Goal: Task Accomplishment & Management: Manage account settings

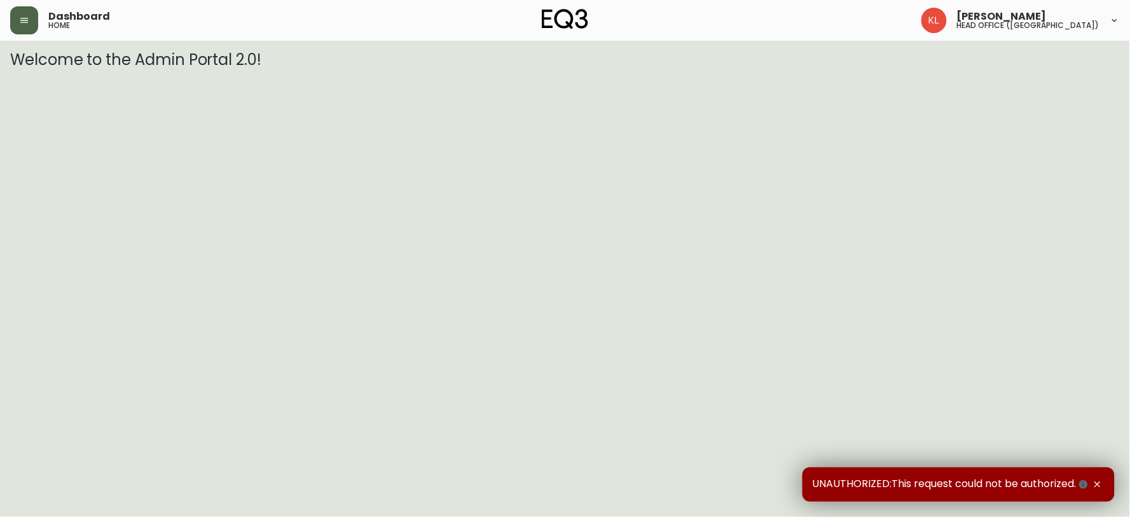
click at [32, 27] on button "button" at bounding box center [24, 20] width 28 height 28
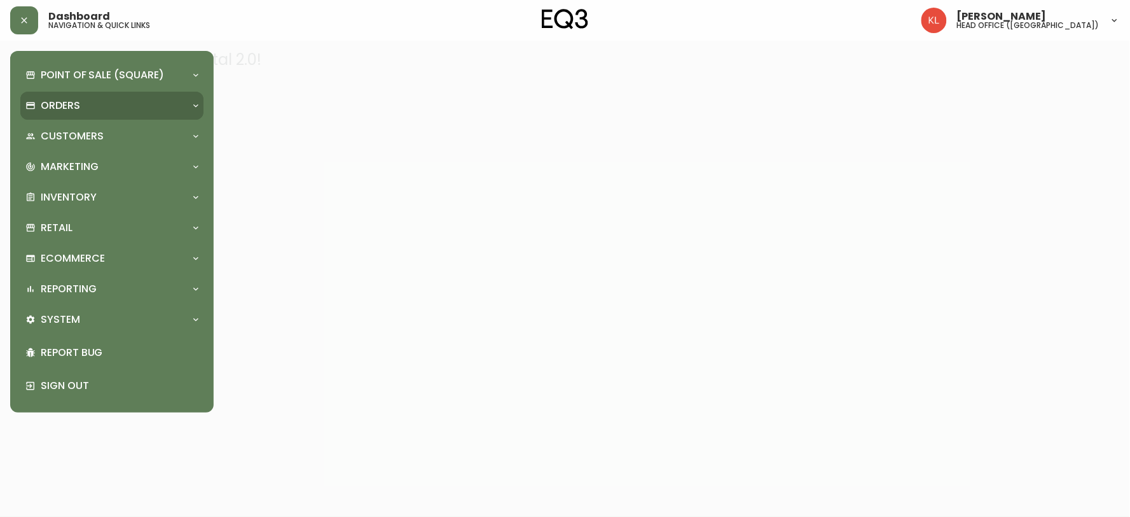
click at [66, 102] on p "Orders" at bounding box center [60, 106] width 39 height 14
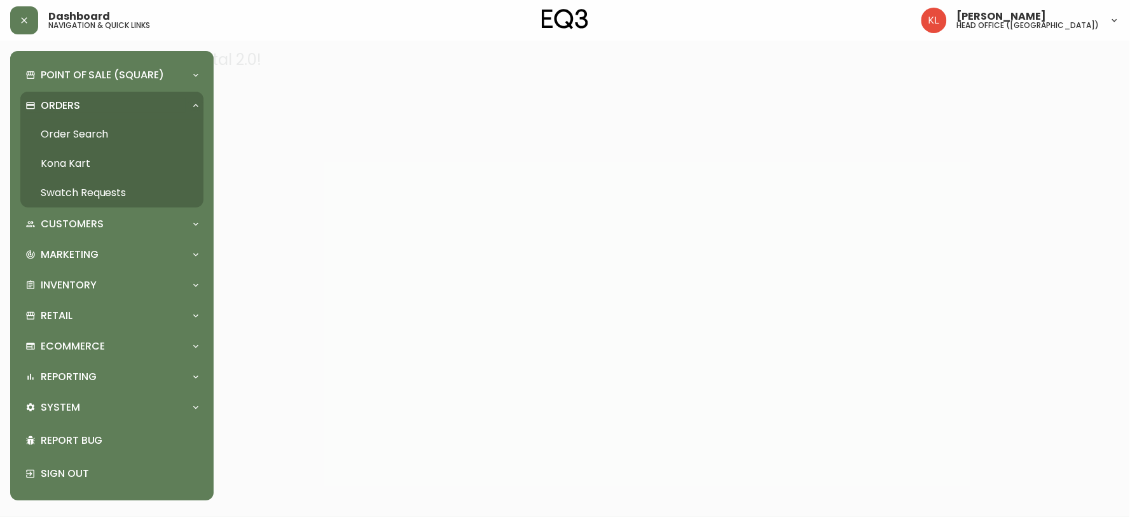
click at [73, 132] on link "Order Search" at bounding box center [111, 134] width 183 height 29
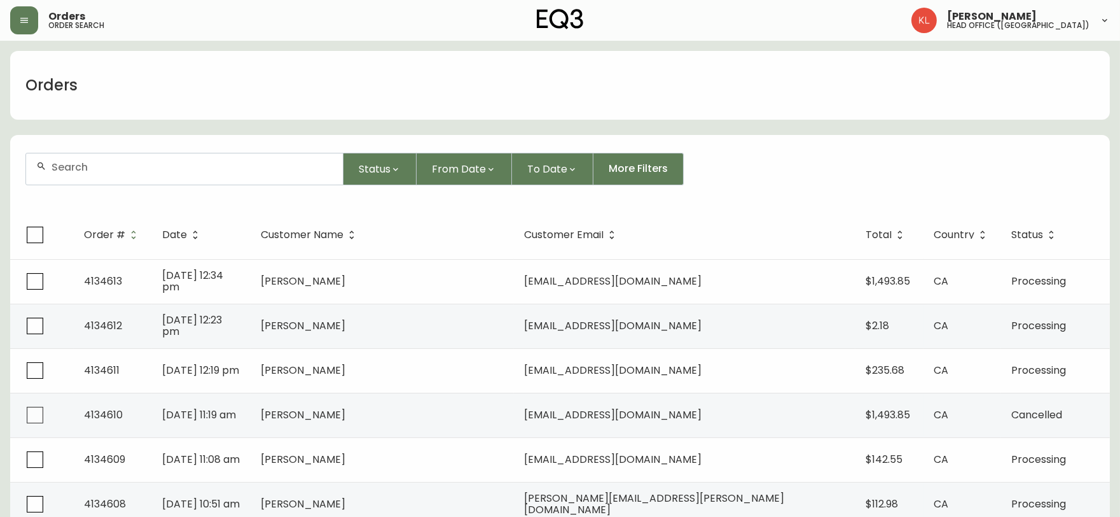
click at [129, 153] on div at bounding box center [184, 168] width 317 height 31
paste input "4132432"
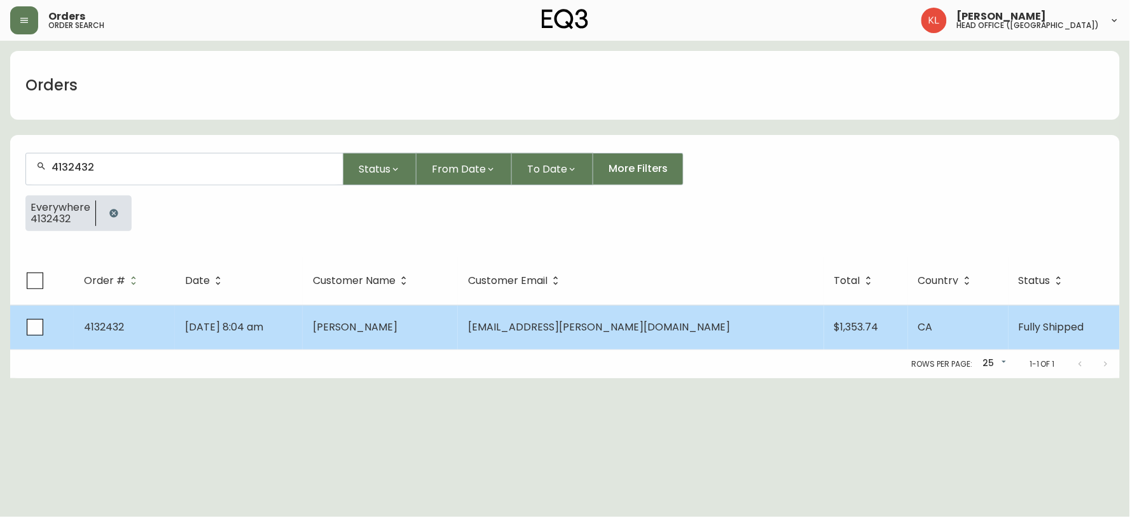
type input "4132432"
click at [263, 329] on span "[DATE] 8:04 am" at bounding box center [224, 326] width 78 height 15
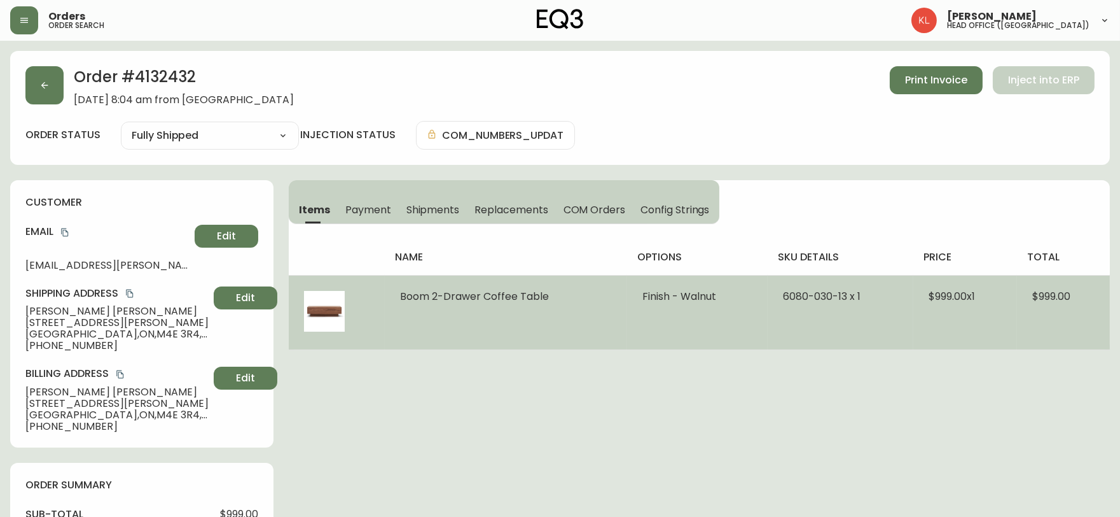
type input "Fully Shipped"
select select "FULLY_SHIPPED"
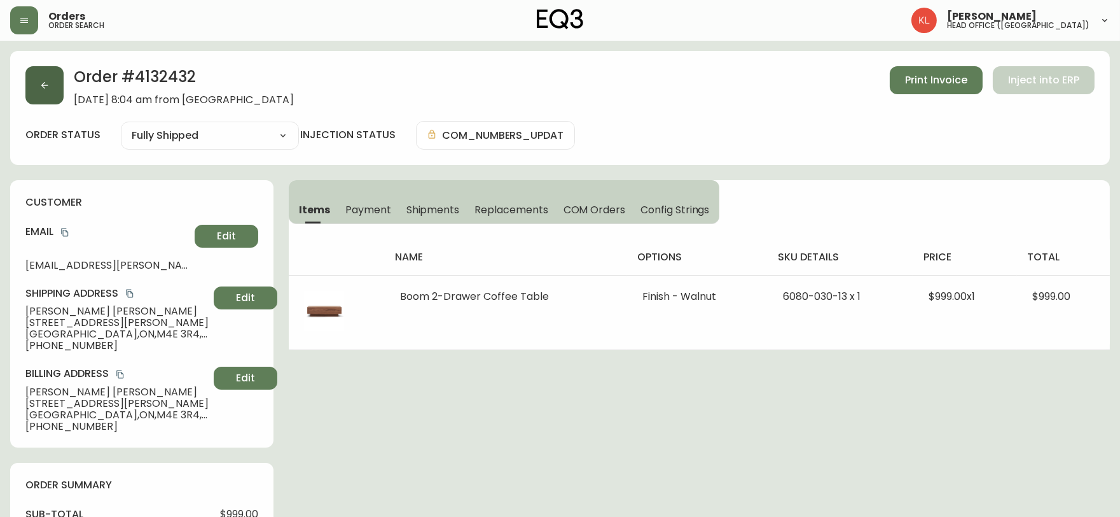
click at [28, 87] on button "button" at bounding box center [44, 85] width 38 height 38
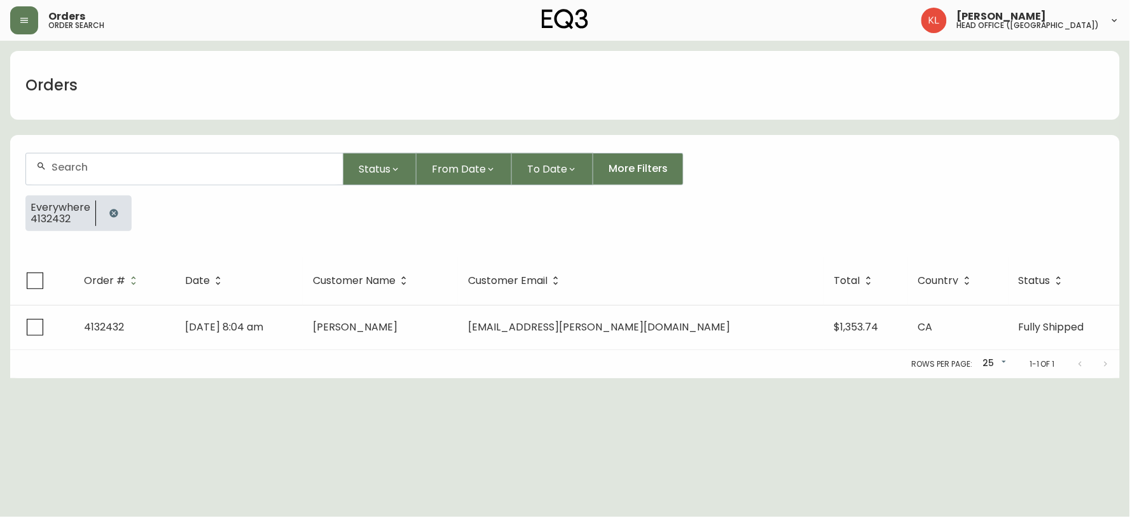
click at [109, 213] on icon "button" at bounding box center [113, 213] width 8 height 8
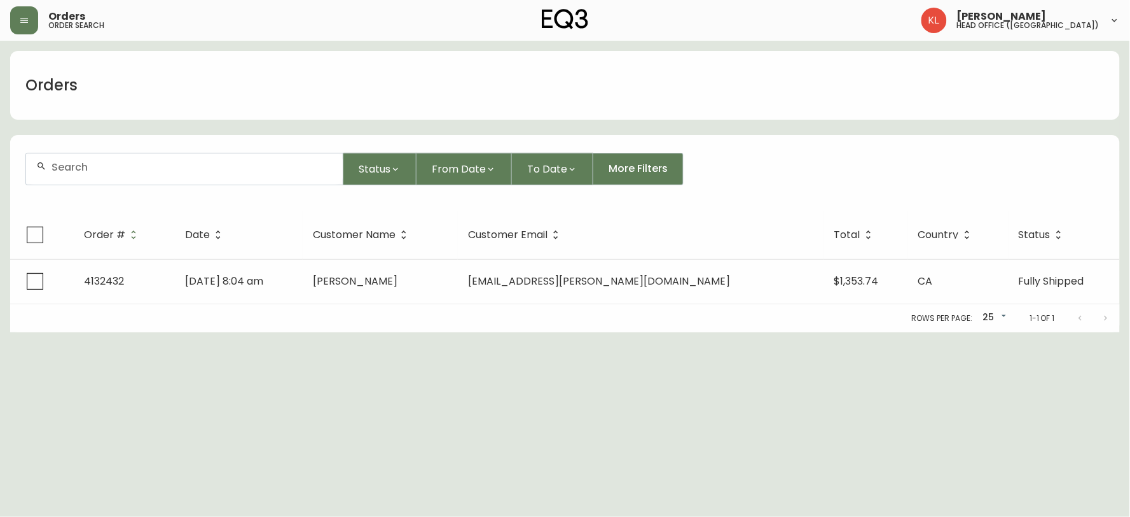
click at [128, 176] on div at bounding box center [184, 168] width 317 height 31
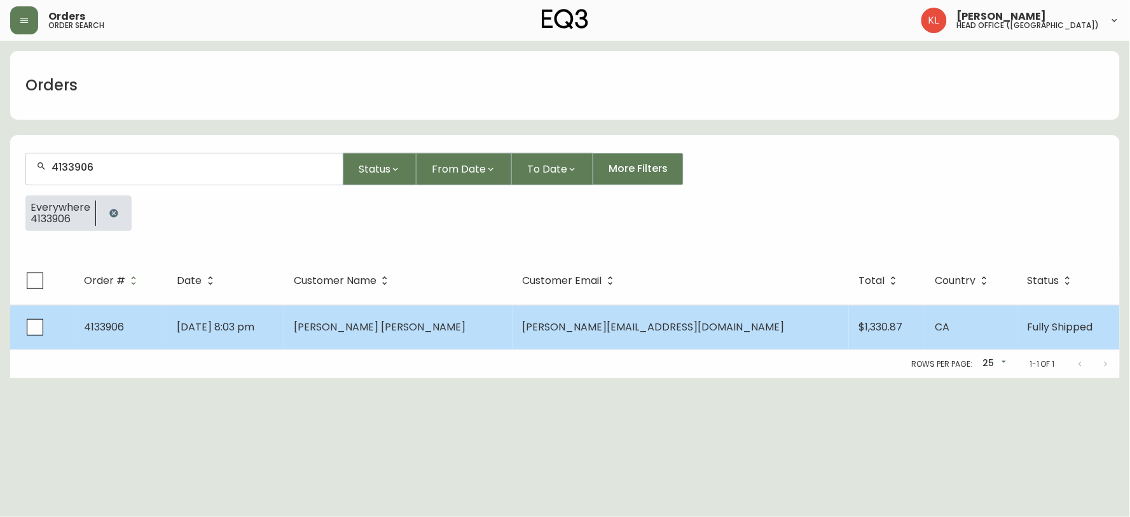
type input "4133906"
click at [284, 316] on td "[DATE] 8:03 pm" at bounding box center [225, 327] width 116 height 45
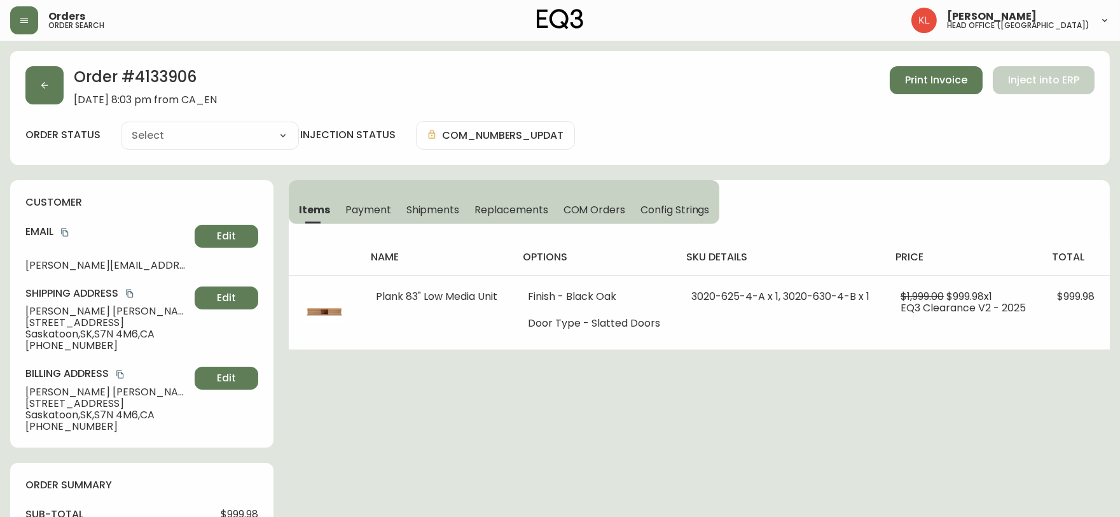
type input "Fully Shipped"
select select "FULLY_SHIPPED"
click at [41, 90] on icon "button" at bounding box center [44, 85] width 10 height 10
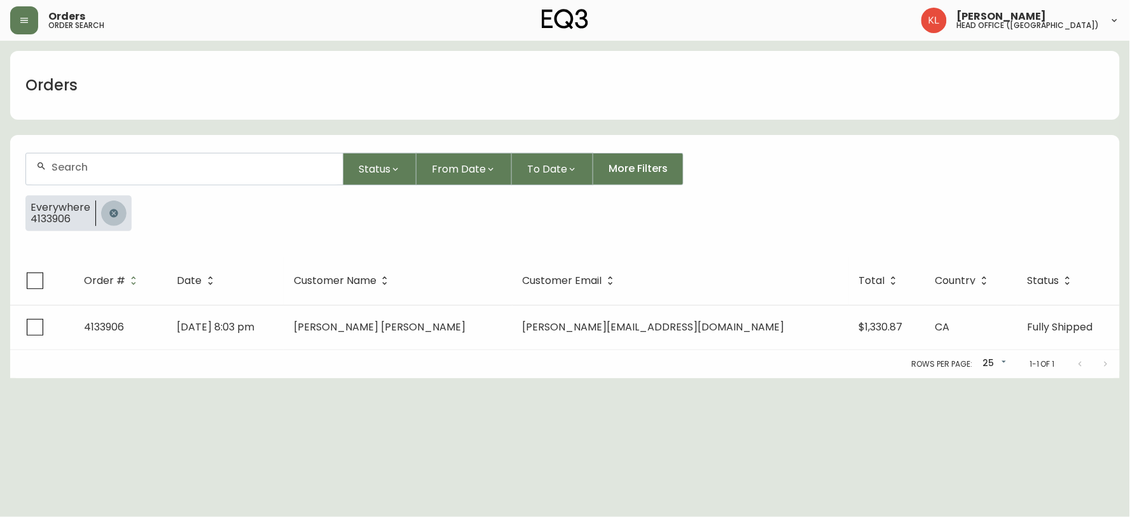
click at [103, 218] on button "button" at bounding box center [113, 212] width 25 height 25
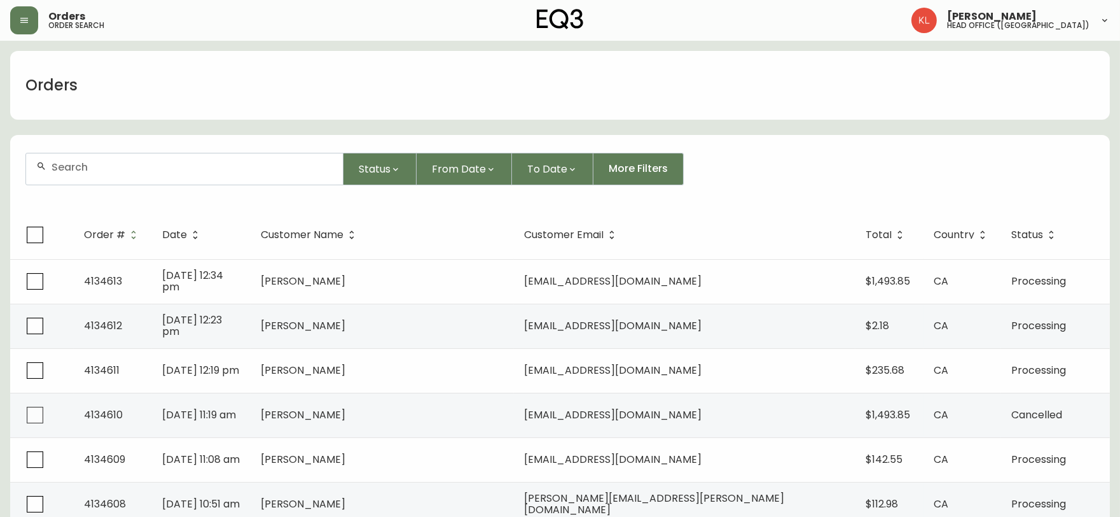
click at [130, 163] on input "text" at bounding box center [192, 167] width 281 height 12
paste input "4133329"
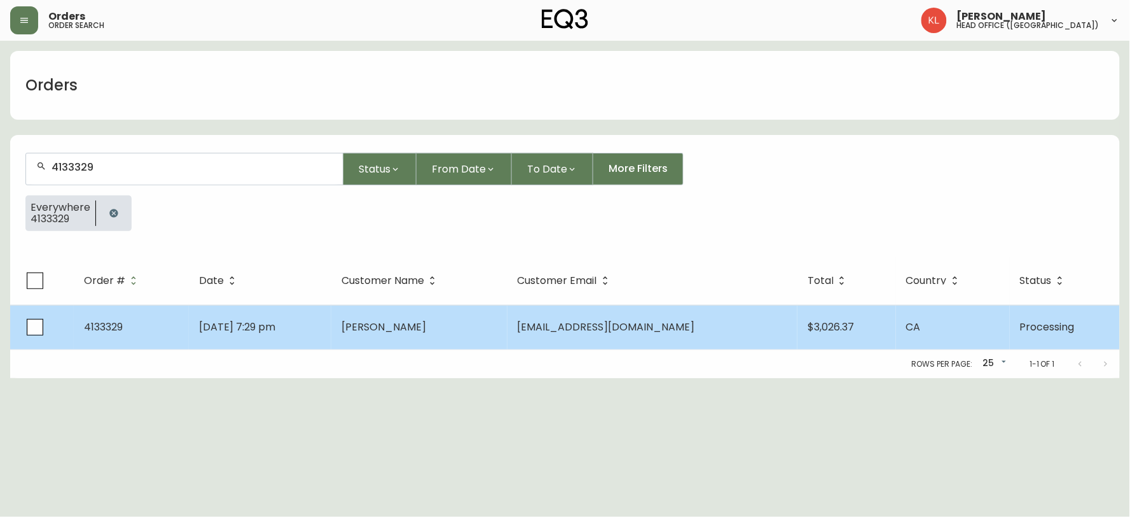
type input "4133329"
click at [332, 325] on td "[DATE] 7:29 pm" at bounding box center [260, 327] width 143 height 45
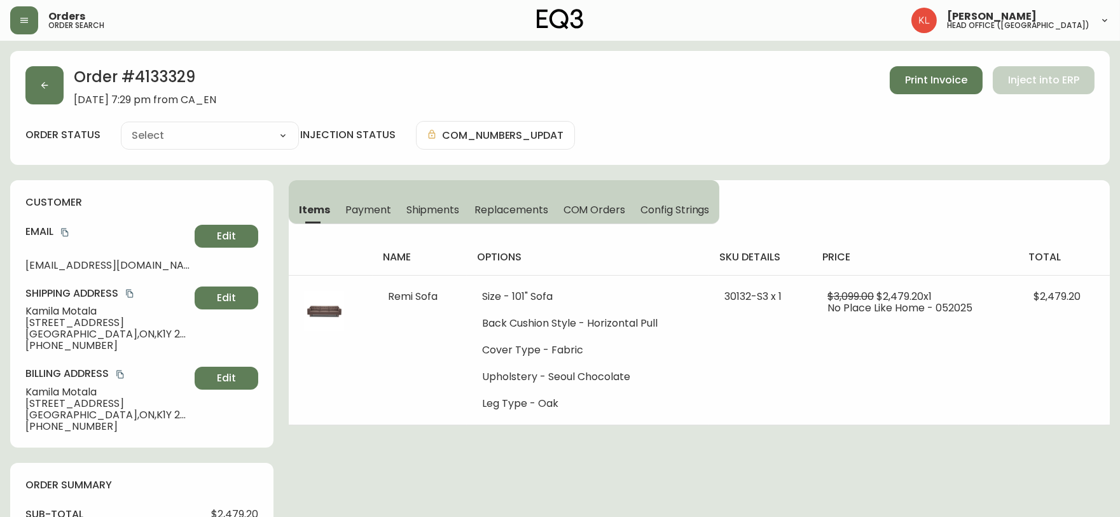
type input "Processing"
select select "PROCESSING"
click at [43, 103] on button "button" at bounding box center [44, 85] width 38 height 38
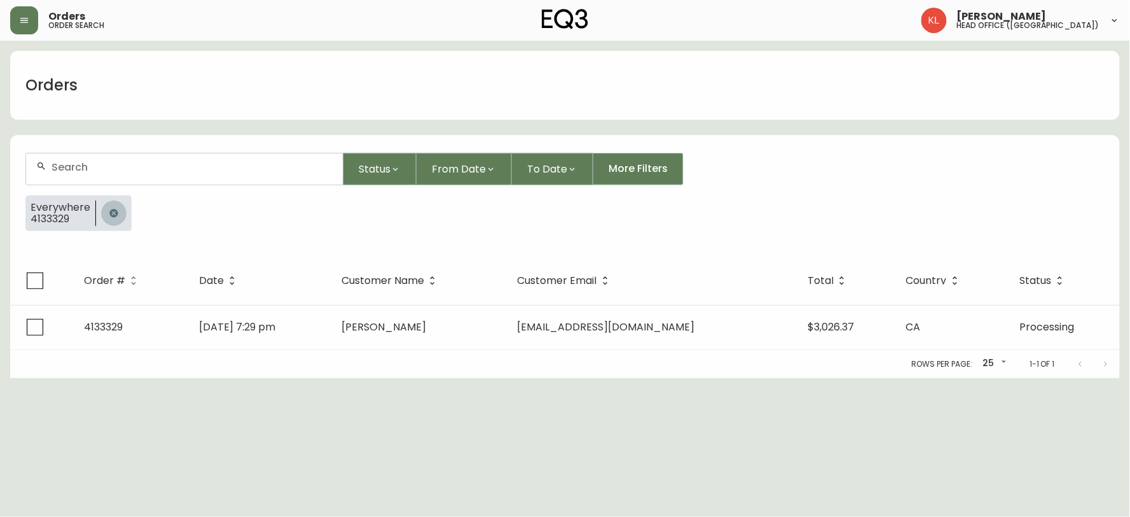
click at [121, 219] on button "button" at bounding box center [113, 212] width 25 height 25
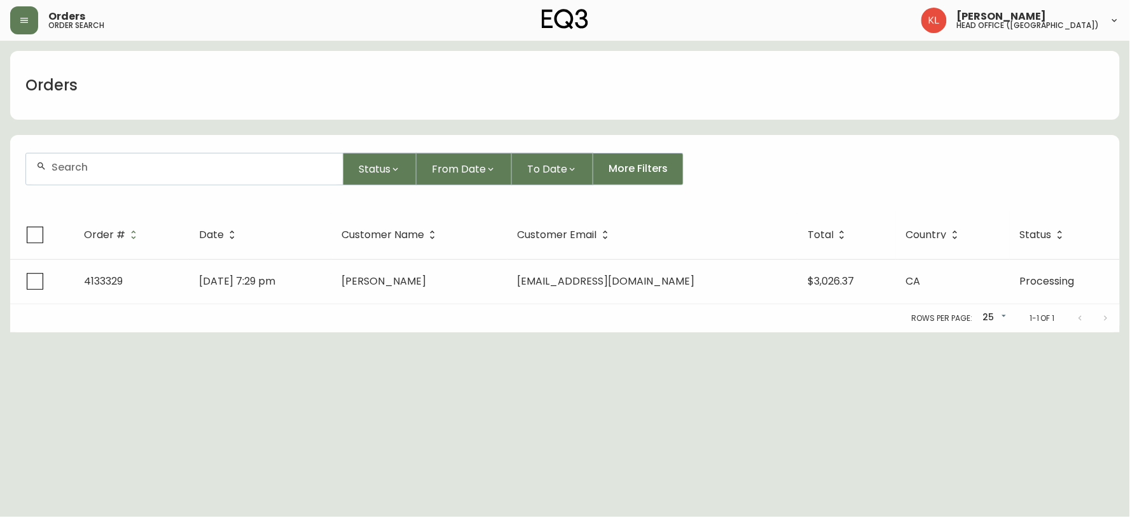
click at [136, 168] on input "text" at bounding box center [192, 167] width 281 height 12
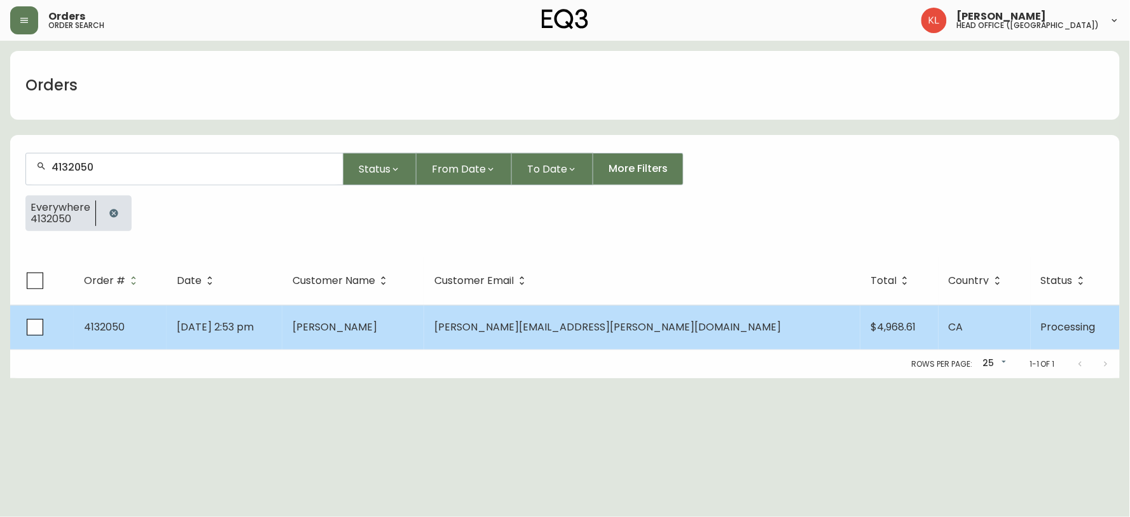
type input "4132050"
click at [210, 320] on span "[DATE] 2:53 pm" at bounding box center [215, 326] width 77 height 15
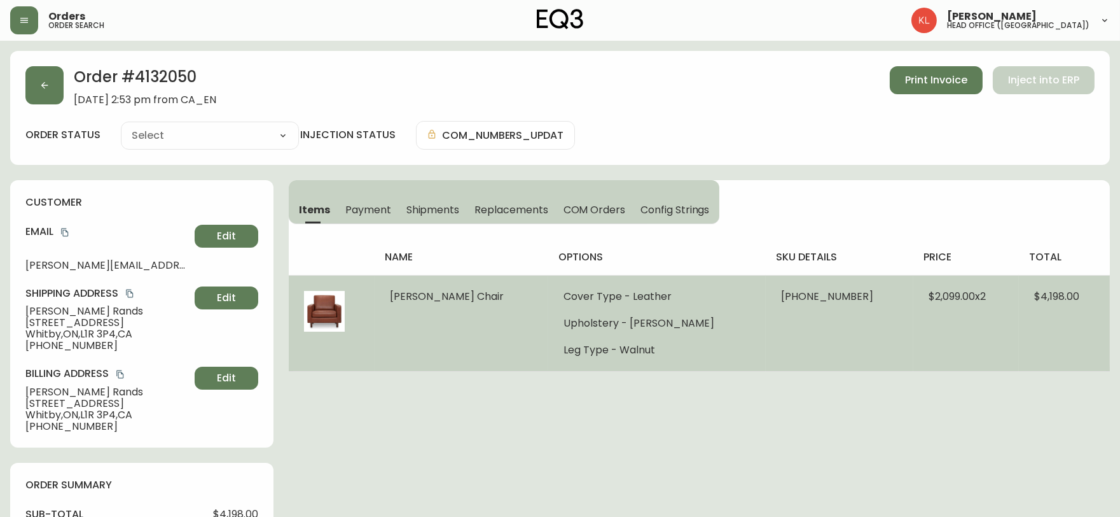
type input "Processing"
select select "PROCESSING"
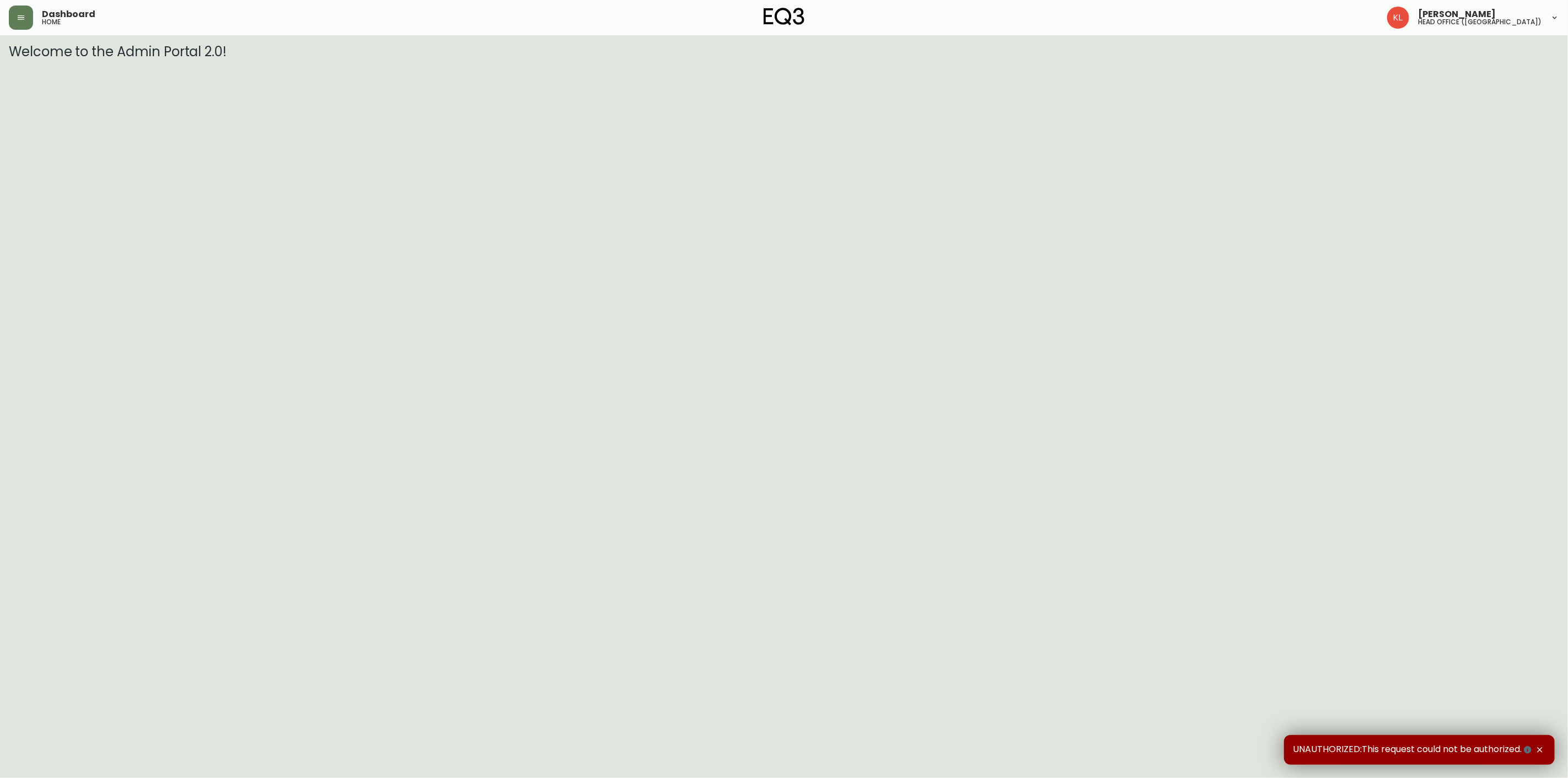
click at [36, 12] on div "Dashboard home" at bounding box center [267, 17] width 517 height 24
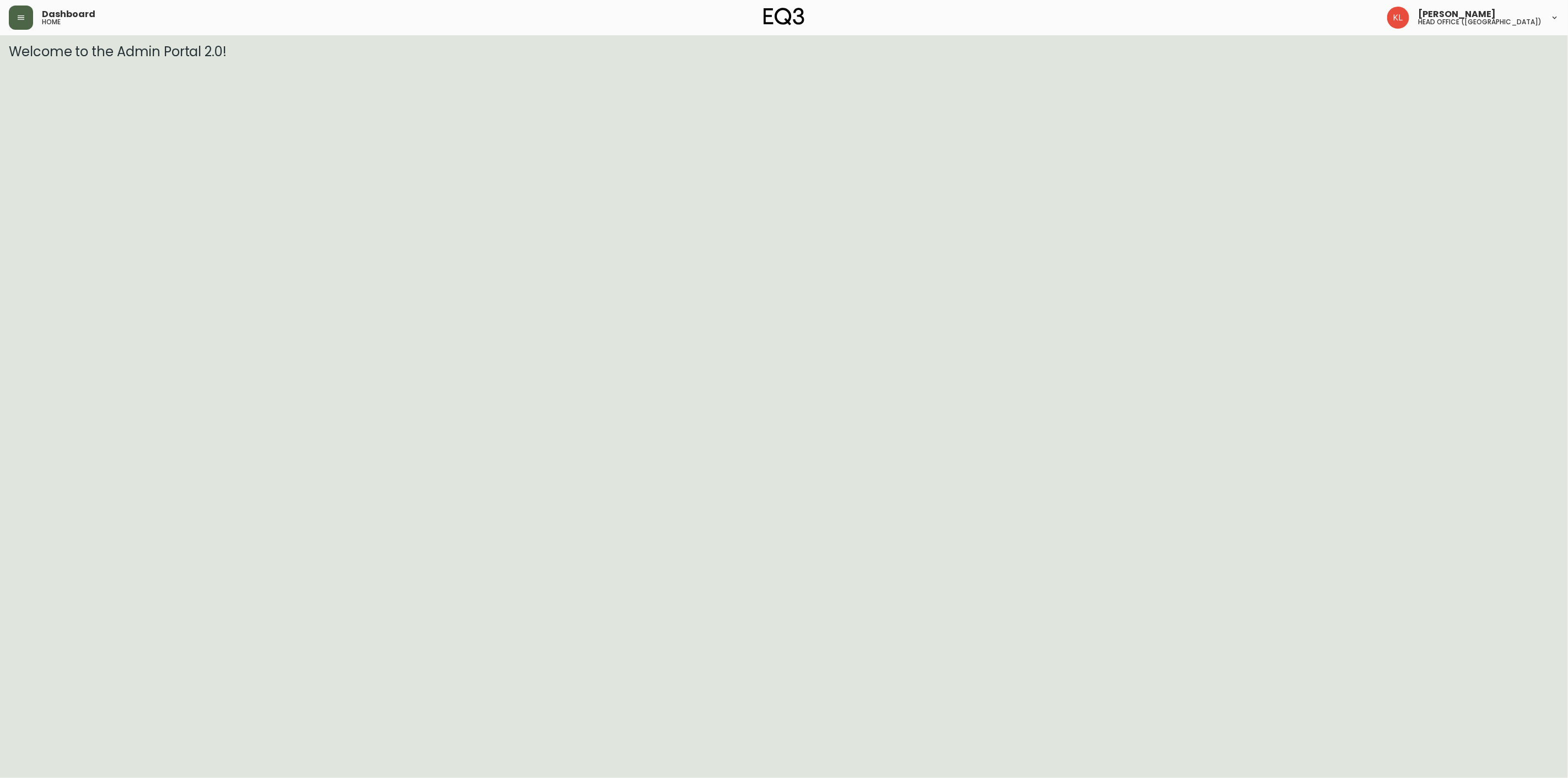
click at [9, 18] on button "button" at bounding box center [21, 17] width 24 height 24
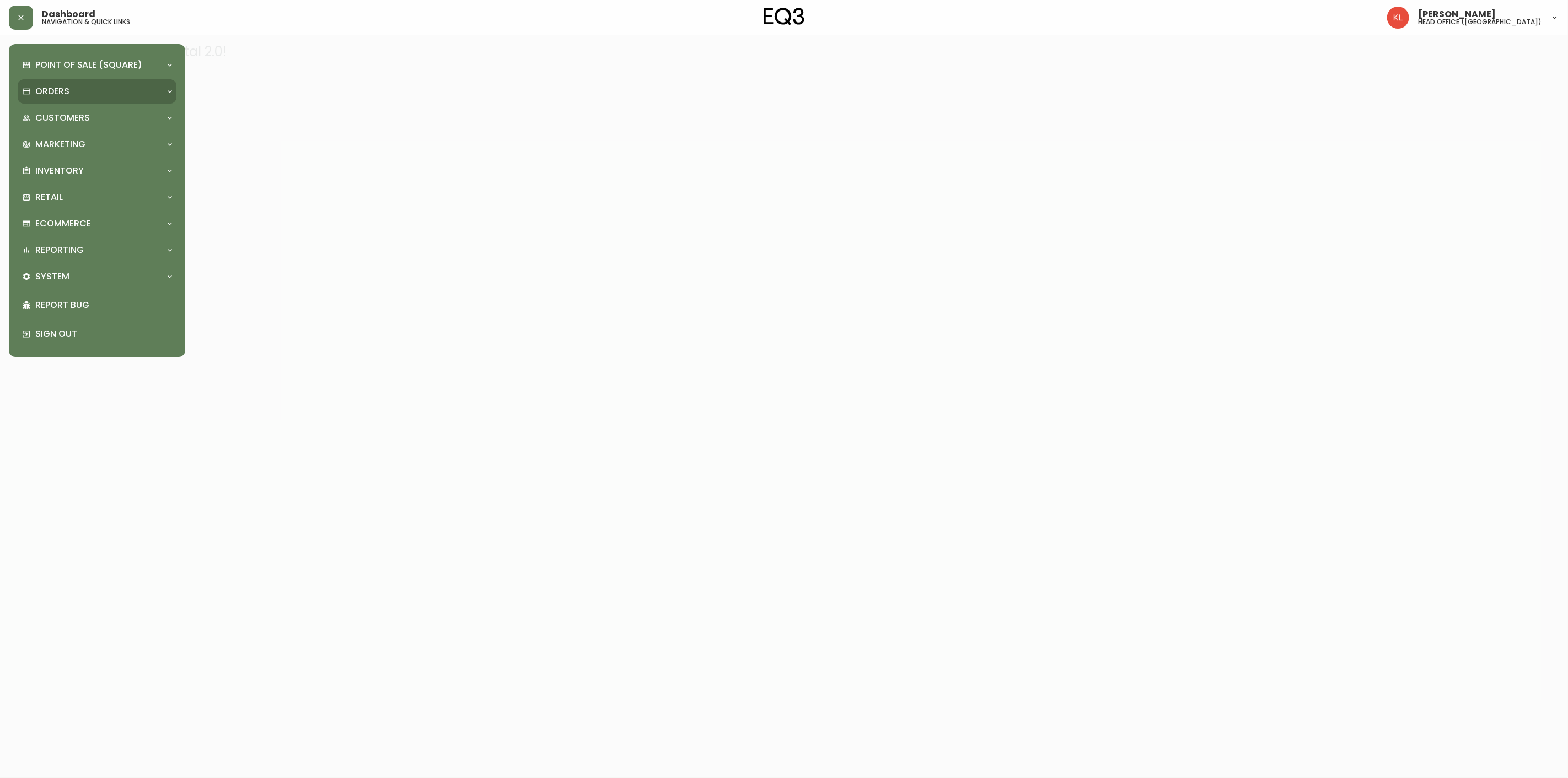
click at [48, 88] on p "Orders" at bounding box center [52, 92] width 34 height 12
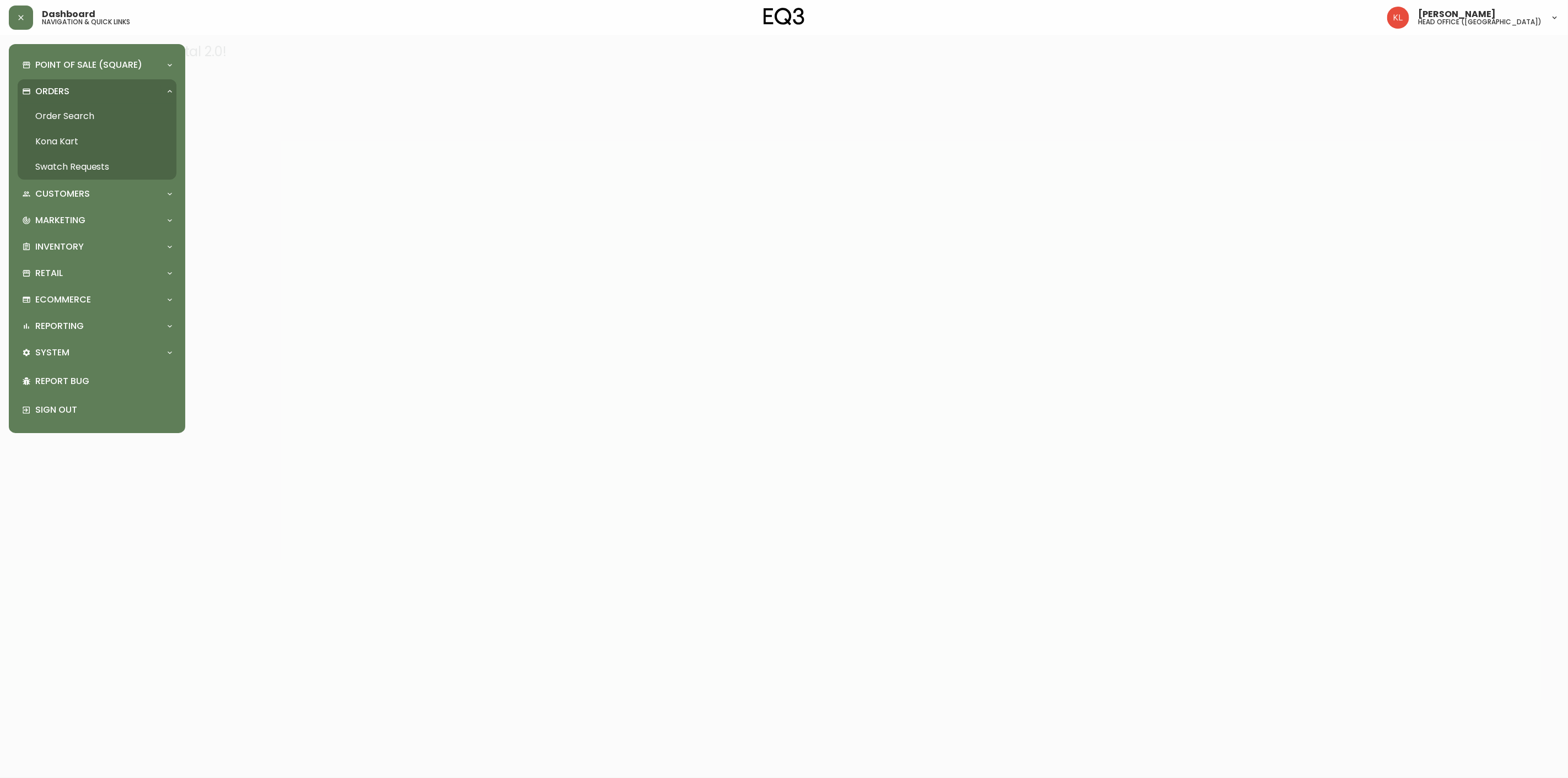
click at [57, 108] on link "Order Search" at bounding box center [96, 116] width 159 height 25
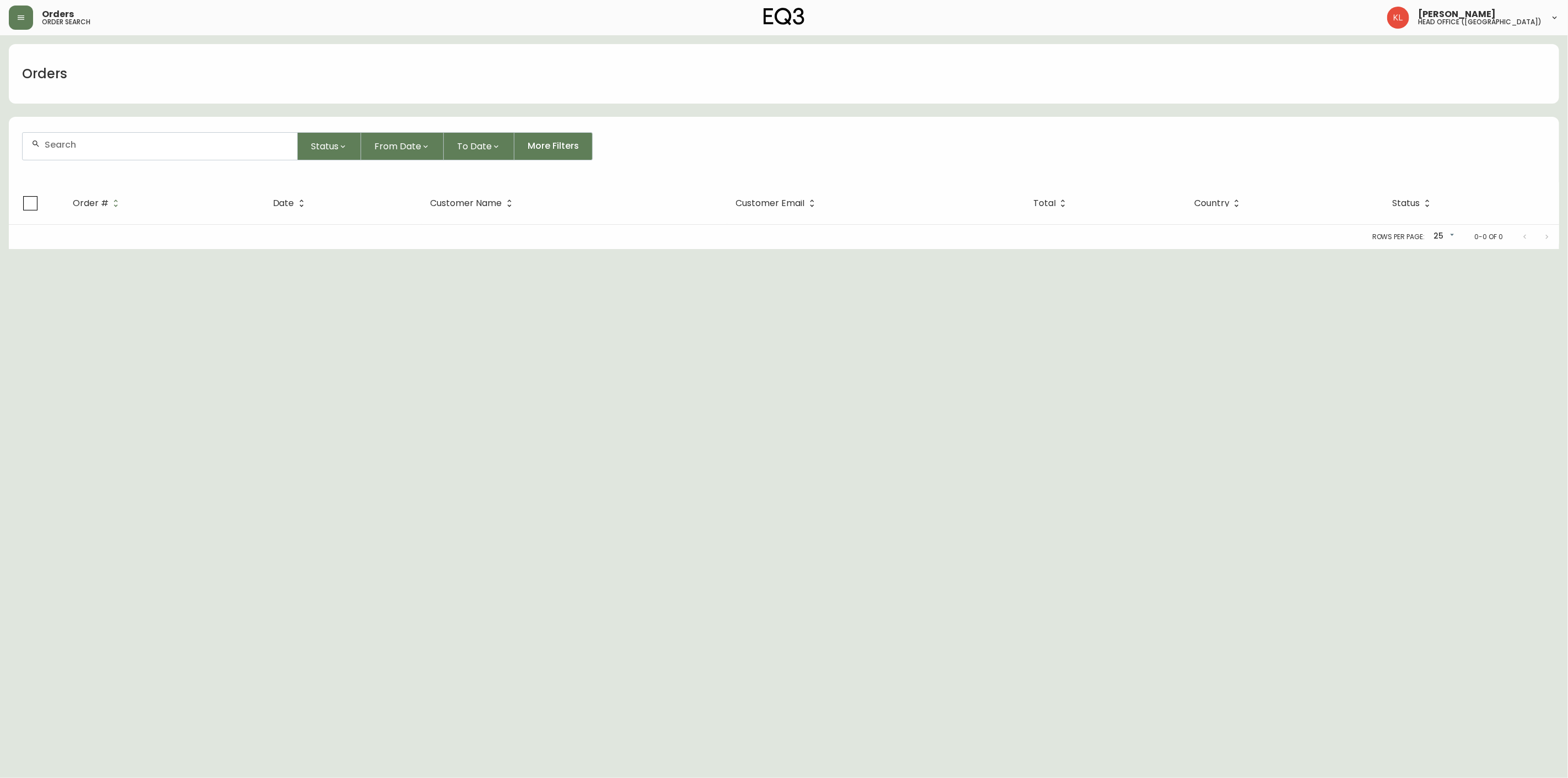
click at [68, 152] on div at bounding box center [159, 146] width 275 height 27
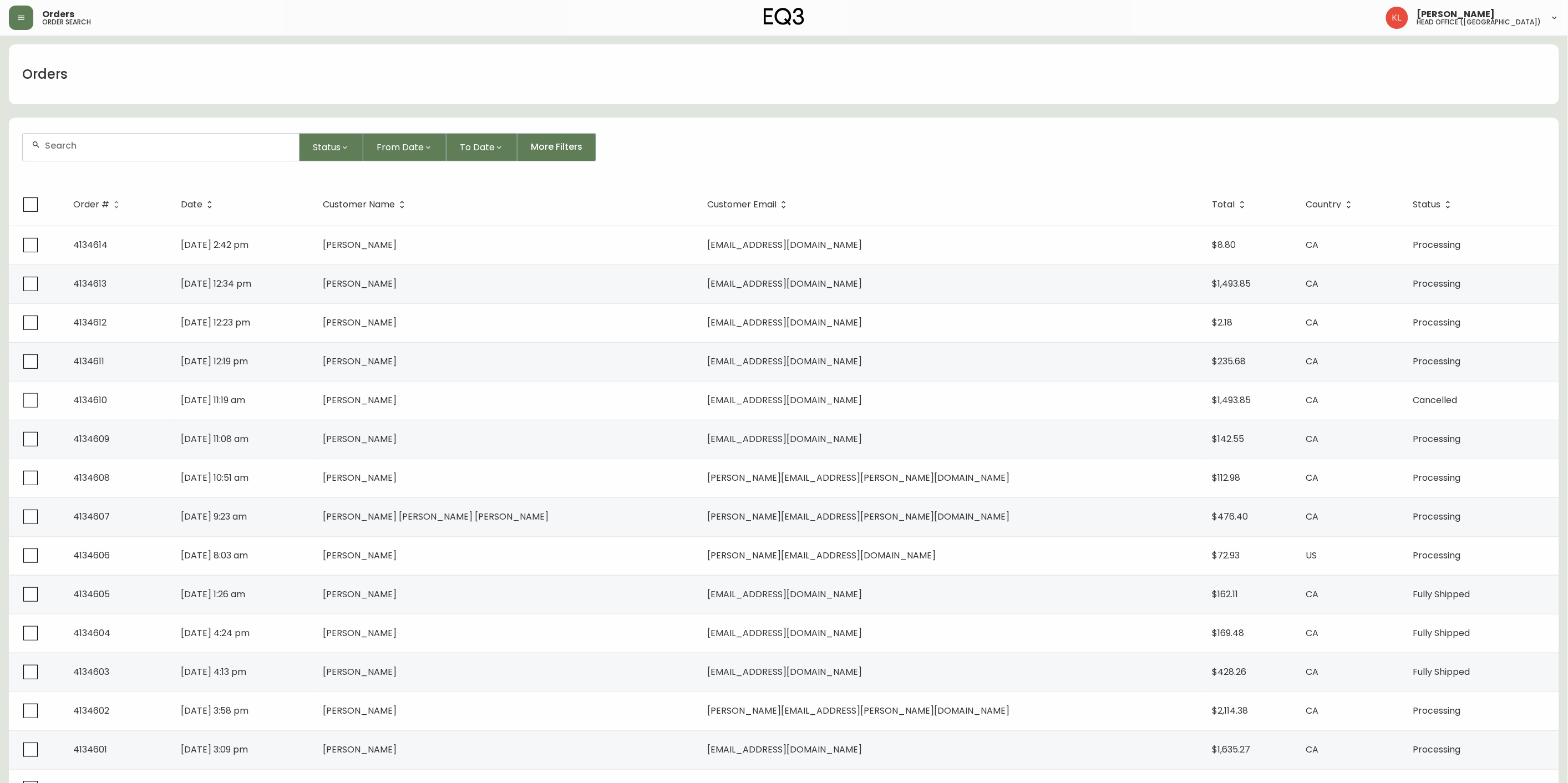
paste input "4130795"
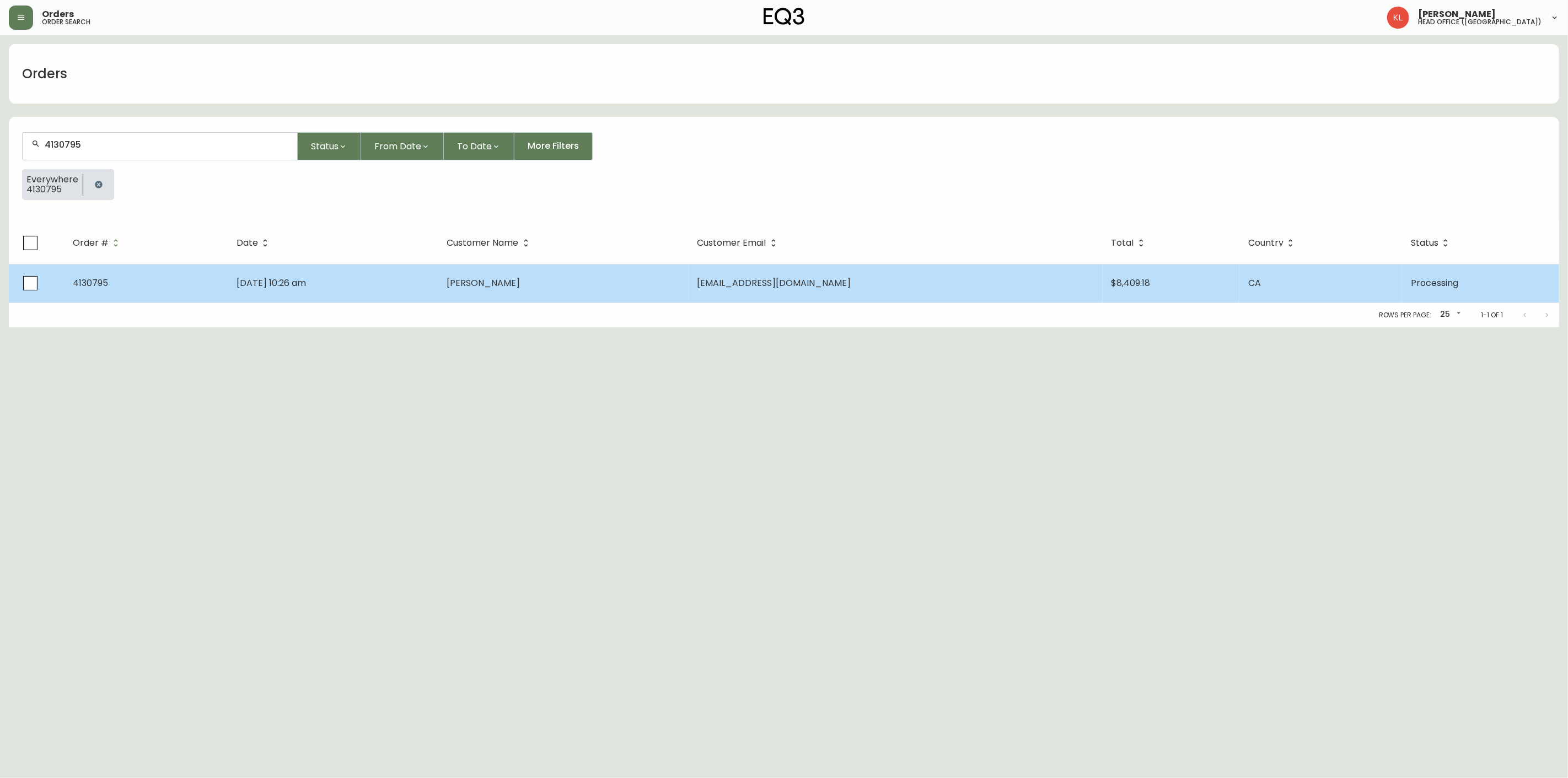
type input "4130795"
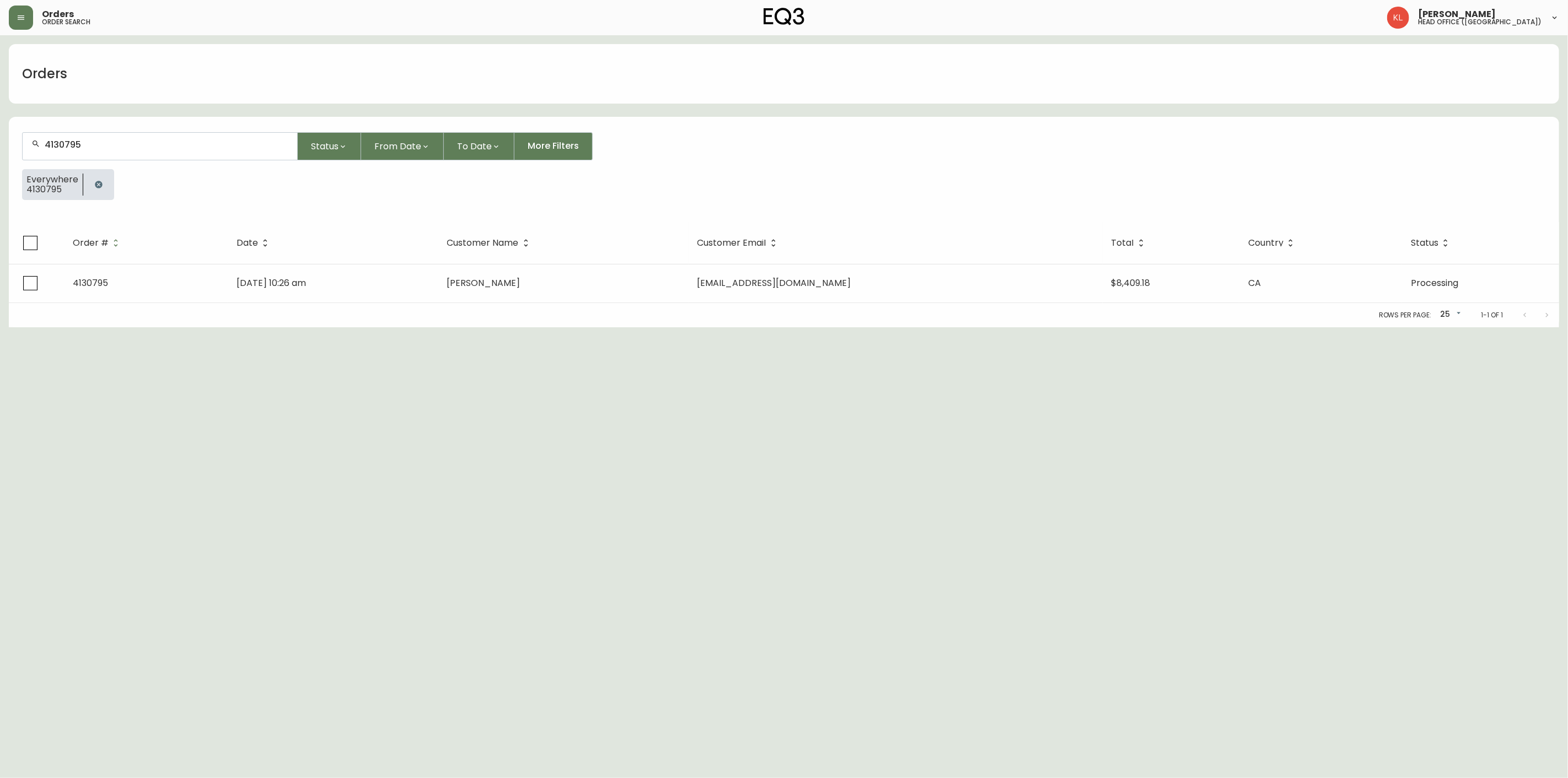
click at [520, 282] on span "Greg Tobey" at bounding box center [484, 282] width 74 height 13
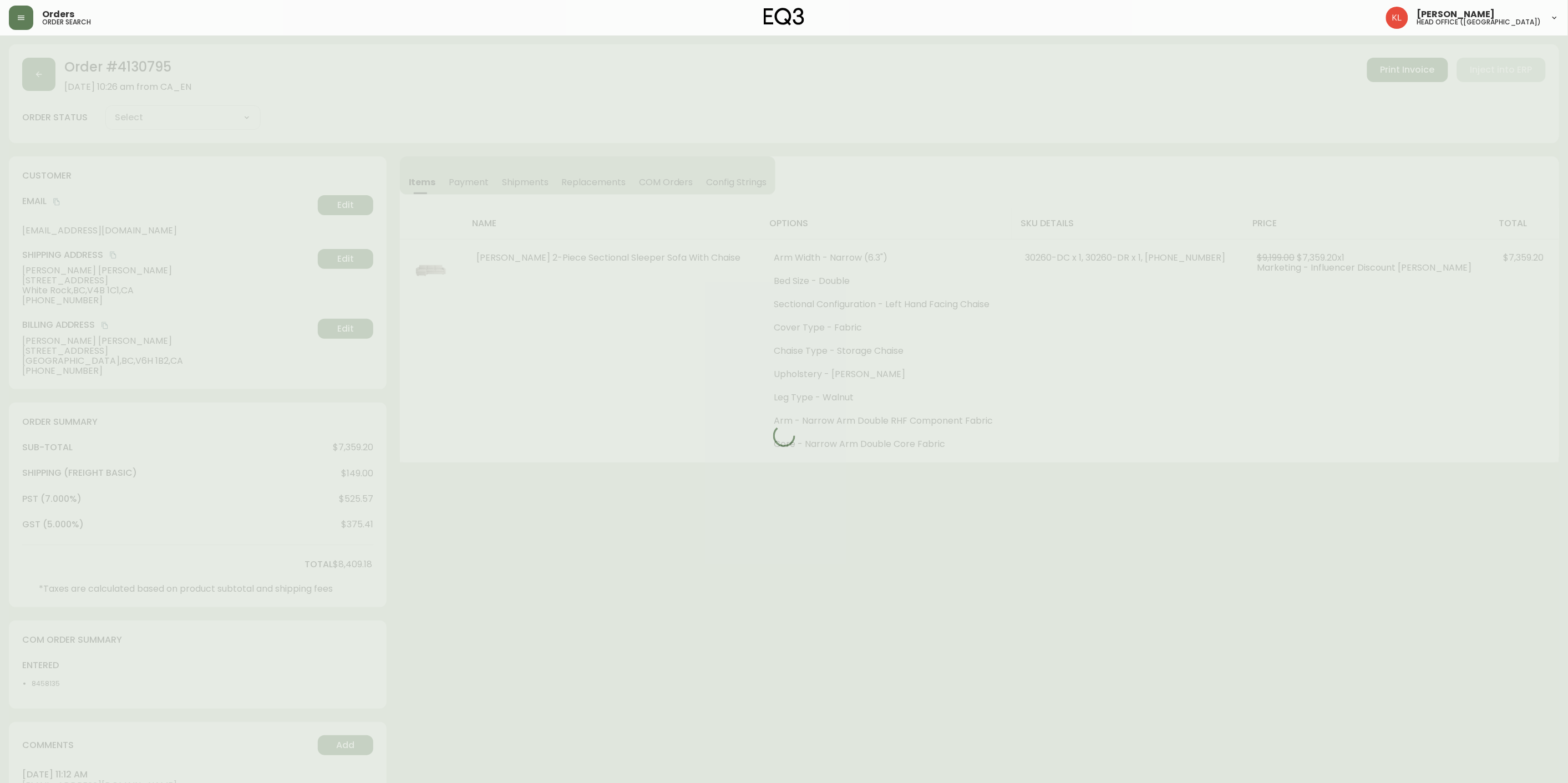
type input "Processing"
select select "PROCESSING"
